Goal: Information Seeking & Learning: Learn about a topic

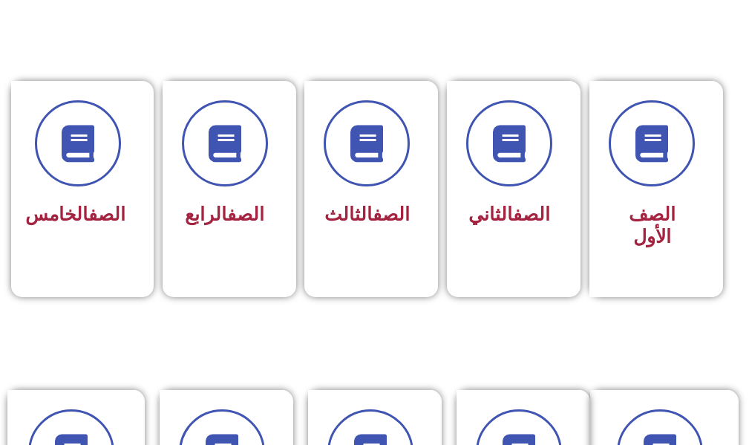
scroll to position [668, 0]
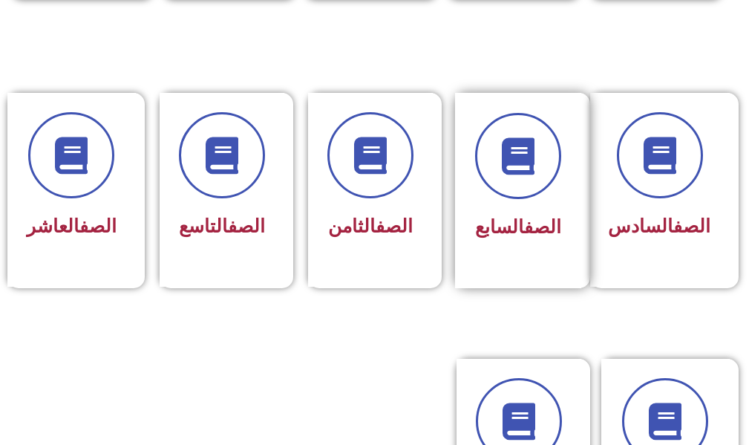
click at [527, 216] on link "الصف" at bounding box center [542, 227] width 37 height 22
click at [536, 208] on div "الصف السابع" at bounding box center [518, 179] width 86 height 133
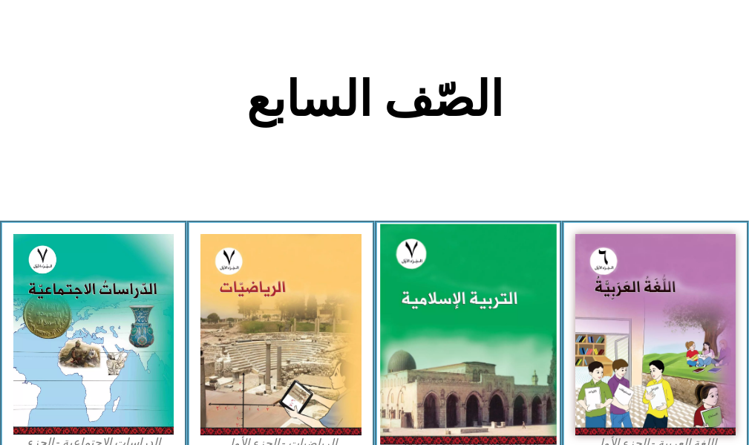
scroll to position [446, 0]
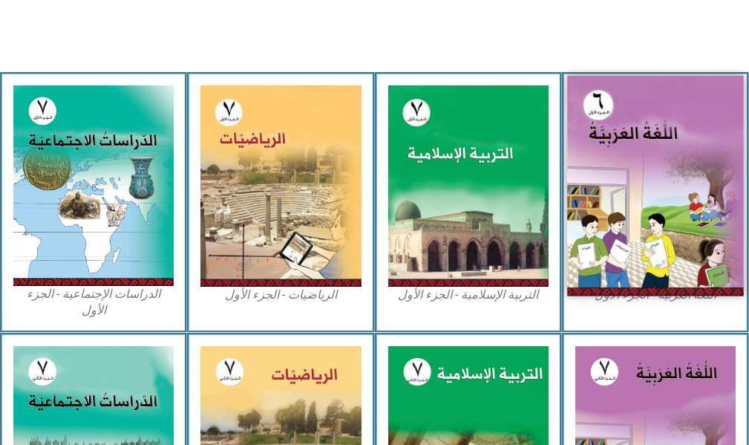
click at [628, 171] on img at bounding box center [655, 186] width 177 height 221
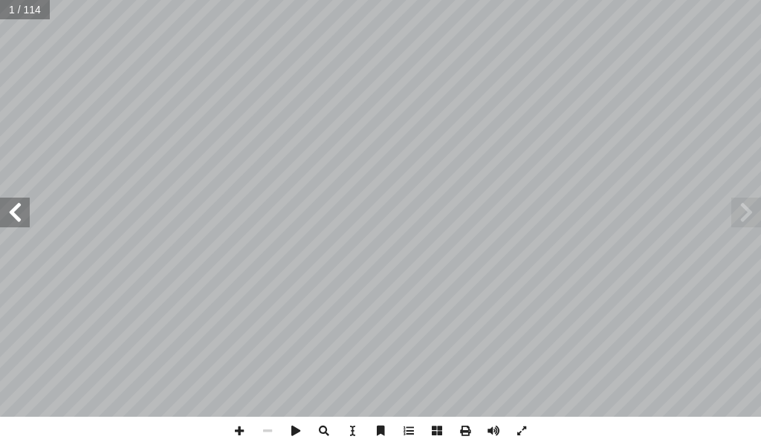
click at [18, 207] on span at bounding box center [15, 213] width 30 height 30
click at [23, 203] on span at bounding box center [15, 213] width 30 height 30
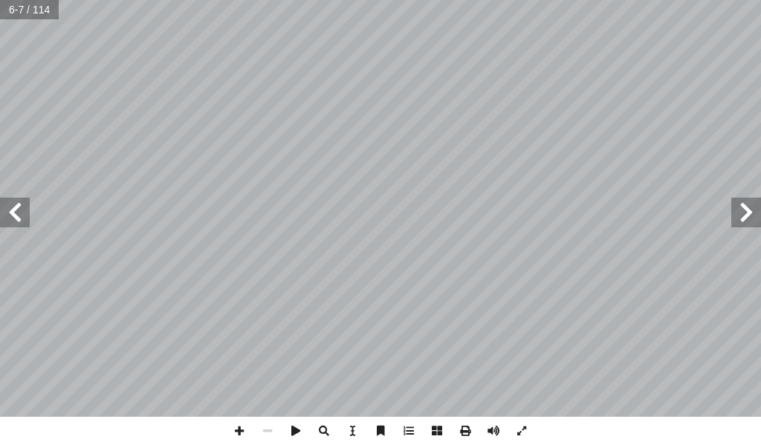
click at [23, 203] on span at bounding box center [15, 213] width 30 height 30
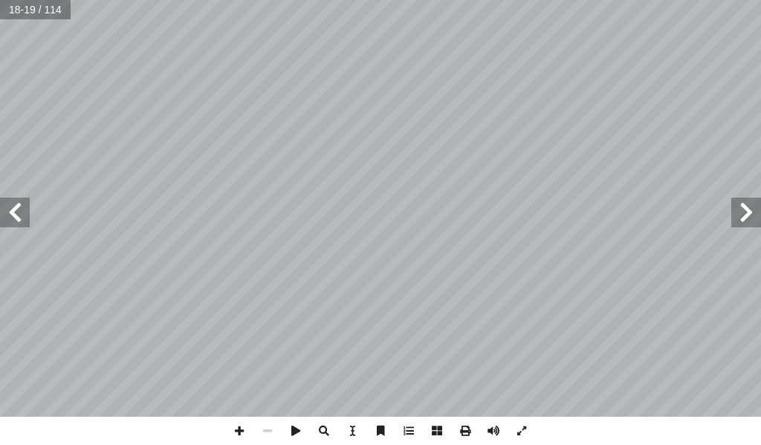
drag, startPoint x: 0, startPoint y: 207, endPoint x: 19, endPoint y: 203, distance: 18.9
click at [12, 205] on span at bounding box center [15, 213] width 30 height 30
click at [26, 201] on span at bounding box center [15, 213] width 30 height 30
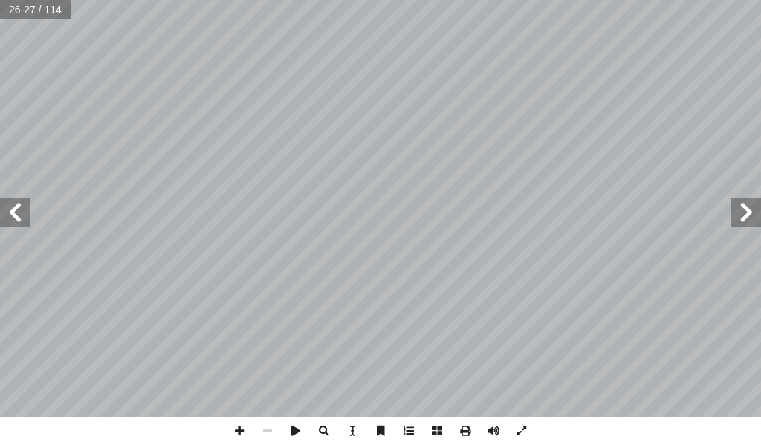
click at [49, 201] on div "٢٠ . « َص ِص َ ن َ ا ْلق َ س ْ أح َ ك ْ ي َ ل َ ɜص ع ُ ْ َنُ نق َ ن » َعالى: ل …" at bounding box center [380, 208] width 761 height 417
click at [2, 210] on div "٢٢ ُ �ء َ � ْ م ِ ٕ � ْ ا� . ٍ او َ ى و َ ل َ ع ُ ة َ ط � س ِ و َ ت ُ الم ُ ة َ…" at bounding box center [380, 208] width 761 height 417
click at [3, 215] on span at bounding box center [15, 213] width 30 height 30
click at [27, 203] on span at bounding box center [15, 213] width 30 height 30
click at [238, 434] on span at bounding box center [239, 431] width 28 height 28
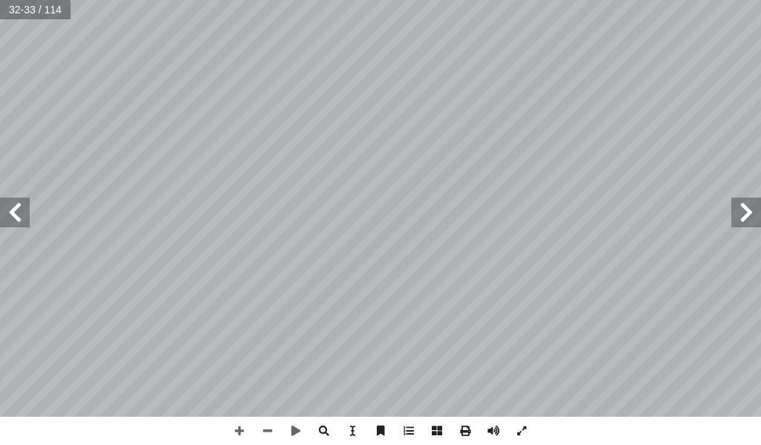
click at [13, 201] on span at bounding box center [15, 213] width 30 height 30
drag, startPoint x: 14, startPoint y: 203, endPoint x: 17, endPoint y: 212, distance: 10.1
click at [17, 212] on span at bounding box center [15, 213] width 30 height 30
click at [28, 208] on span at bounding box center [15, 213] width 30 height 30
click at [6, 206] on span at bounding box center [15, 213] width 30 height 30
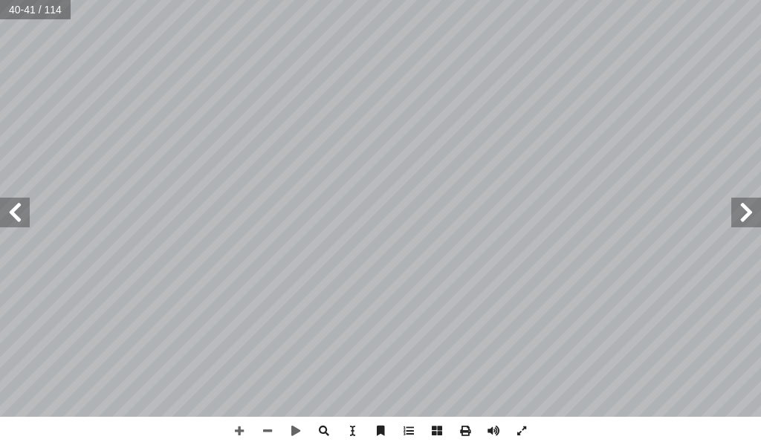
click at [28, 221] on span at bounding box center [15, 213] width 30 height 30
click at [744, 215] on span at bounding box center [746, 213] width 30 height 30
click at [573, 0] on html "الصفحة الرئيسية الصف الأول الصف الثاني الصف الثالث الصف الرابع الصف الخامس الصف…" at bounding box center [380, 50] width 761 height 100
click at [16, 212] on span at bounding box center [15, 213] width 30 height 30
click at [269, 435] on span at bounding box center [267, 431] width 28 height 28
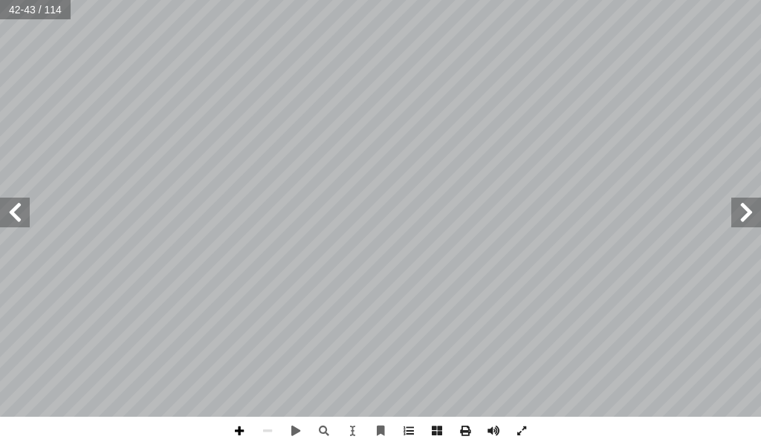
click at [237, 423] on span at bounding box center [239, 431] width 28 height 28
click at [242, 434] on span at bounding box center [239, 431] width 28 height 28
click at [235, 426] on span at bounding box center [239, 431] width 28 height 28
click at [238, 430] on span at bounding box center [239, 431] width 28 height 28
click at [261, 417] on span at bounding box center [267, 431] width 28 height 28
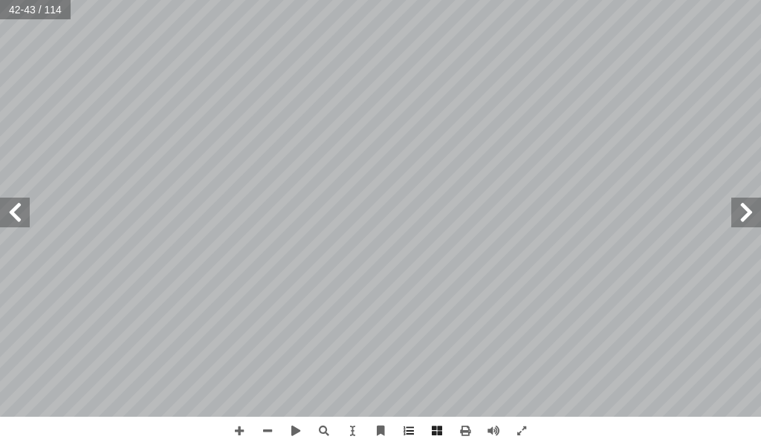
click at [500, 100] on html "الصفحة الرئيسية الصف الأول الصف الثاني الصف الثالث الصف الرابع الصف الخامس الصف…" at bounding box center [380, 50] width 761 height 100
drag, startPoint x: 244, startPoint y: 428, endPoint x: 258, endPoint y: 431, distance: 14.6
click at [244, 428] on span at bounding box center [239, 431] width 28 height 28
click at [749, 210] on span at bounding box center [746, 213] width 30 height 30
click at [235, 426] on span at bounding box center [239, 431] width 28 height 28
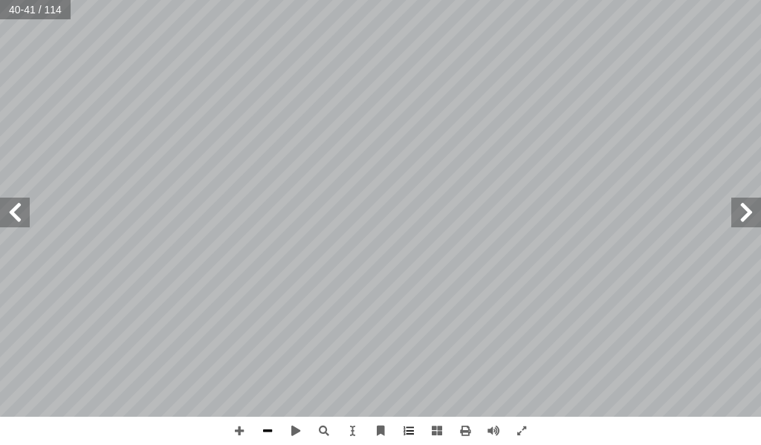
click at [264, 429] on span at bounding box center [267, 431] width 28 height 28
click at [26, 100] on html "الصفحة الرئيسية الصف الأول الصف الثاني الصف الثالث الصف الرابع الصف الخامس الصف…" at bounding box center [380, 50] width 761 height 100
click at [0, 213] on div "34 بير ْ ع � ت ْ ال : ِ ة َ ي ِ ت � ��ا ِ ل َ م ُ الج ِ ة َ د َ اع َ س ُ م ِ ، …" at bounding box center [380, 208] width 761 height 417
click at [91, 418] on div "34 بير ْ ع � ت ْ ال : ِ ة َ ي ِ ت � ��ا ِ ل َ م ُ الج ِ ة َ د َ اع َ س ُ م ِ ، …" at bounding box center [380, 222] width 761 height 445
click at [234, 426] on span at bounding box center [239, 431] width 28 height 28
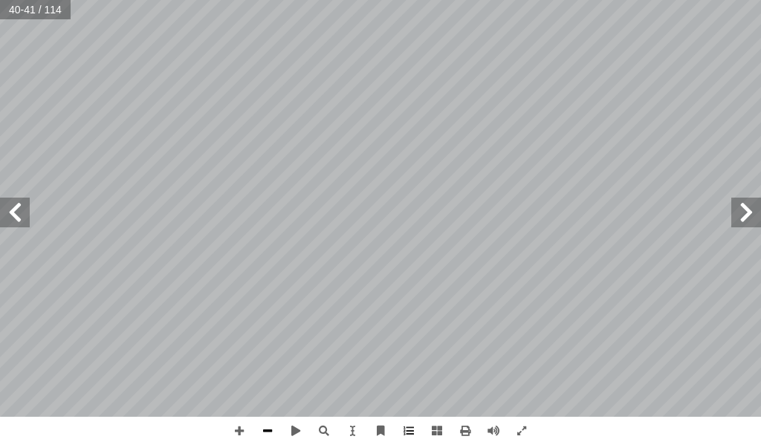
click at [264, 428] on span at bounding box center [267, 431] width 28 height 28
click at [22, 214] on span at bounding box center [15, 213] width 30 height 30
click at [403, 425] on span at bounding box center [408, 431] width 28 height 28
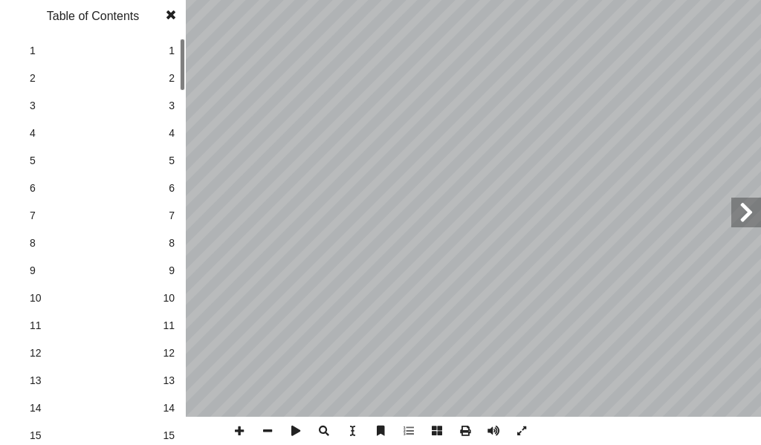
click at [168, 7] on span at bounding box center [170, 15] width 27 height 30
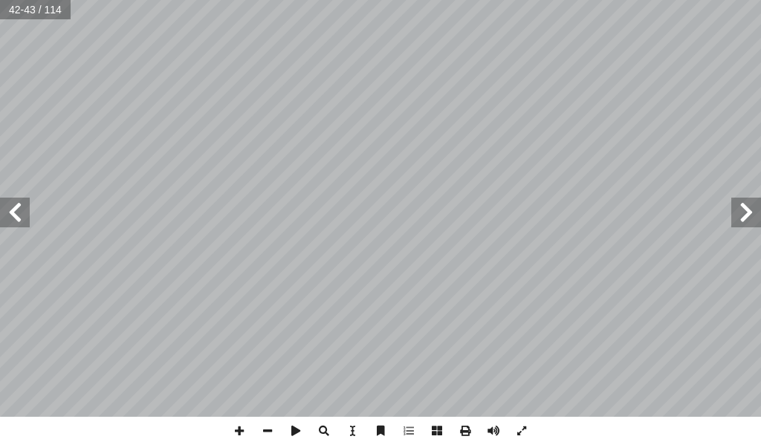
click at [22, 223] on span at bounding box center [15, 213] width 30 height 30
click at [739, 205] on span at bounding box center [746, 213] width 30 height 30
click at [651, 100] on html "الصفحة الرئيسية الصف الأول الصف الثاني الصف الثالث الصف الرابع الصف الخامس الصف…" at bounding box center [380, 50] width 761 height 100
click at [400, 428] on span at bounding box center [408, 431] width 28 height 28
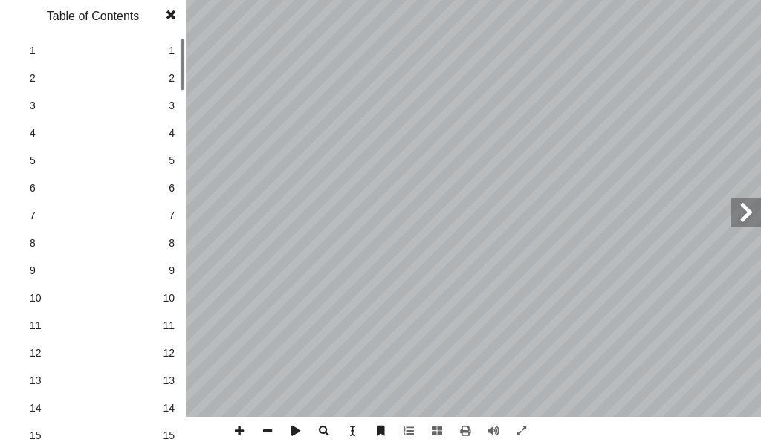
click at [165, 98] on link "3 3" at bounding box center [90, 105] width 167 height 27
click at [171, 13] on span at bounding box center [170, 15] width 27 height 30
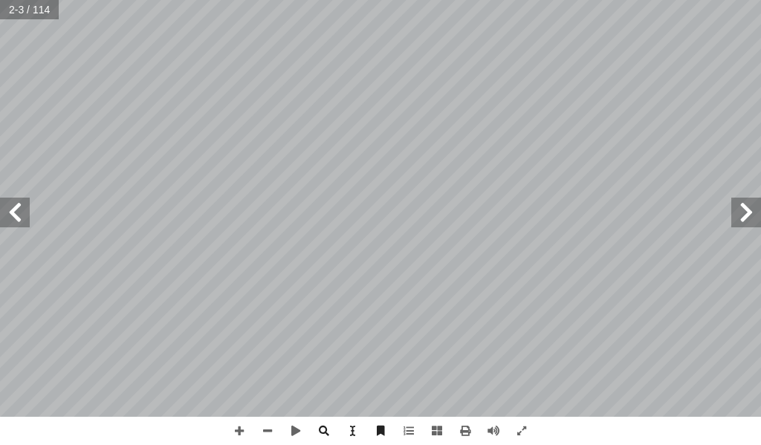
click at [19, 18] on input "text" at bounding box center [29, 9] width 58 height 19
click at [28, 8] on input "**" at bounding box center [29, 9] width 58 height 19
type input "**"
drag, startPoint x: 269, startPoint y: 438, endPoint x: 263, endPoint y: 431, distance: 8.9
click at [263, 431] on span at bounding box center [267, 431] width 28 height 28
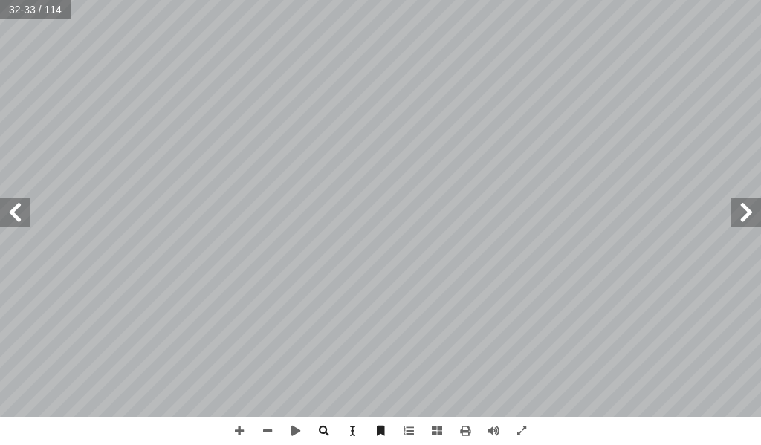
click at [25, 211] on span at bounding box center [15, 213] width 30 height 30
click at [25, 209] on span at bounding box center [15, 213] width 30 height 30
click at [273, 423] on span at bounding box center [267, 431] width 28 height 28
click at [20, 209] on span at bounding box center [15, 213] width 30 height 30
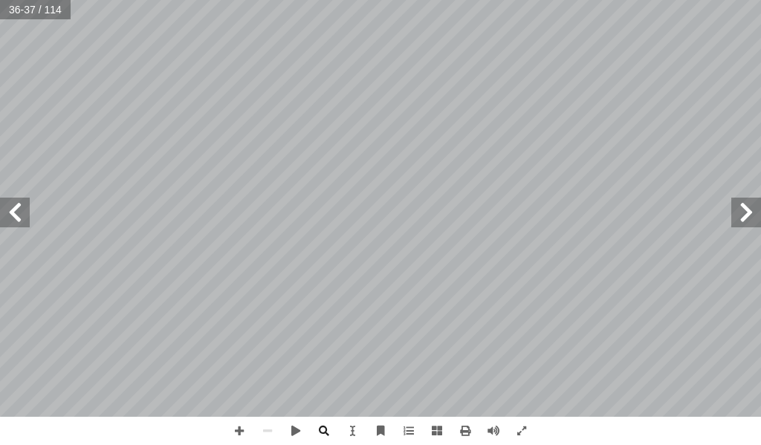
click at [20, 209] on span at bounding box center [15, 213] width 30 height 30
drag, startPoint x: 236, startPoint y: 430, endPoint x: 234, endPoint y: 417, distance: 13.6
click at [236, 429] on span at bounding box center [239, 431] width 28 height 28
click at [444, 426] on span at bounding box center [437, 431] width 28 height 28
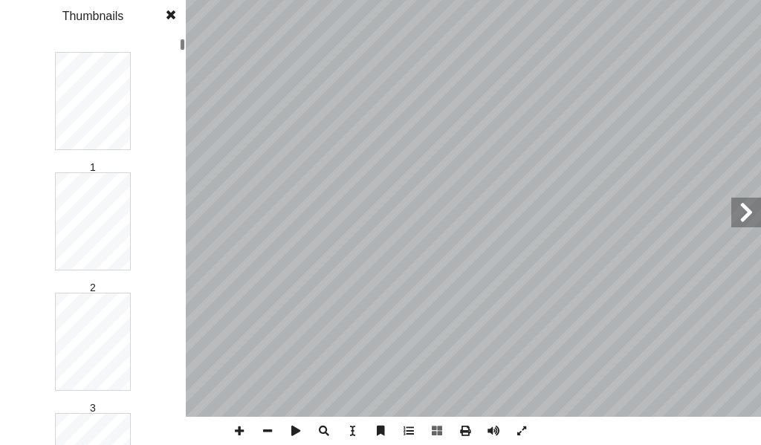
click at [168, 14] on span at bounding box center [170, 15] width 27 height 30
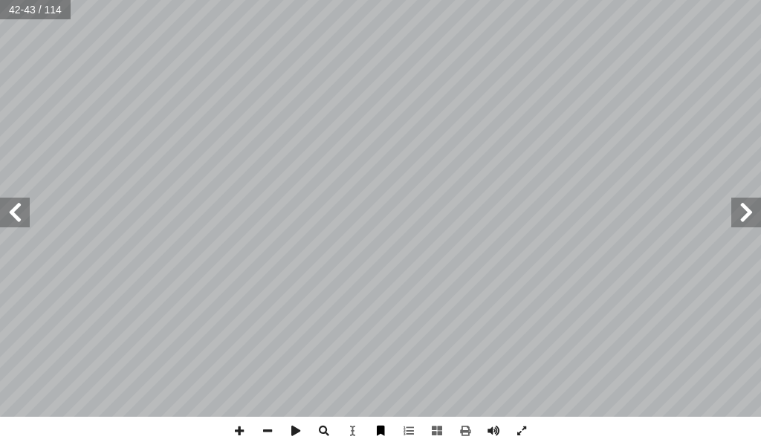
click at [380, 431] on span at bounding box center [380, 431] width 28 height 28
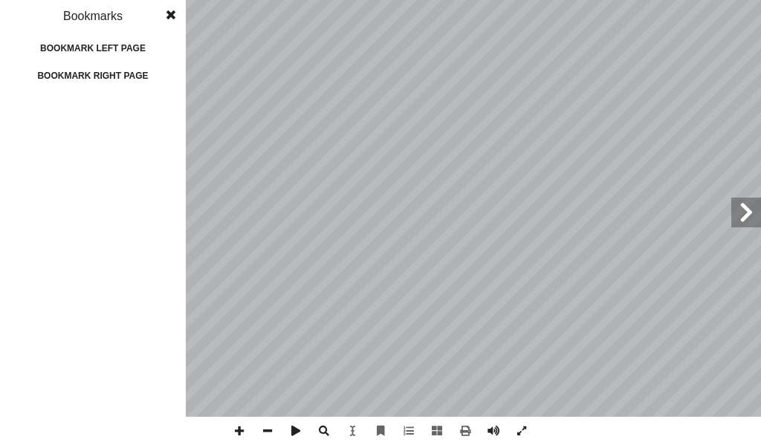
click at [166, 13] on span at bounding box center [170, 15] width 27 height 30
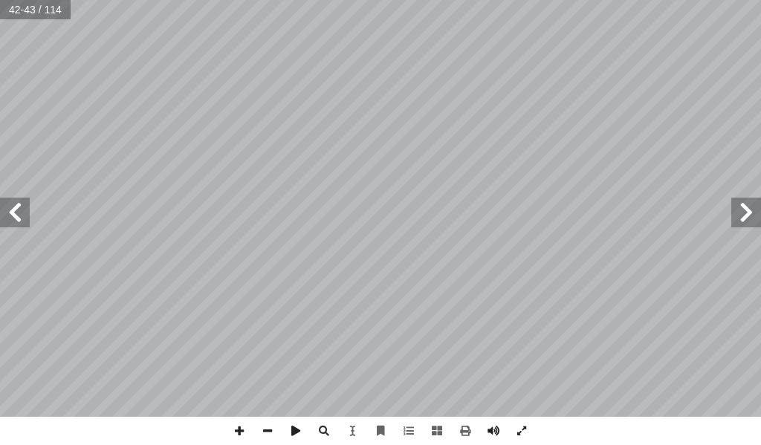
click at [319, 411] on div "36 ، َ ة َ بيب َ تي الح َ د ِ وال شَــذا َ ، و ِ ـون نـ َ الح ِ ــب ِّ ي َّ الط…" at bounding box center [380, 222] width 761 height 445
drag, startPoint x: 321, startPoint y: 434, endPoint x: 319, endPoint y: 418, distance: 15.7
click at [320, 424] on span at bounding box center [324, 431] width 28 height 28
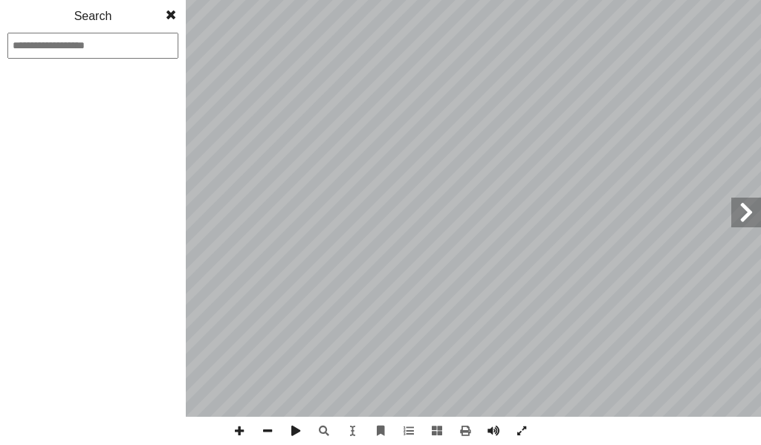
click at [171, 13] on span at bounding box center [170, 15] width 27 height 30
